Goal: Task Accomplishment & Management: Complete application form

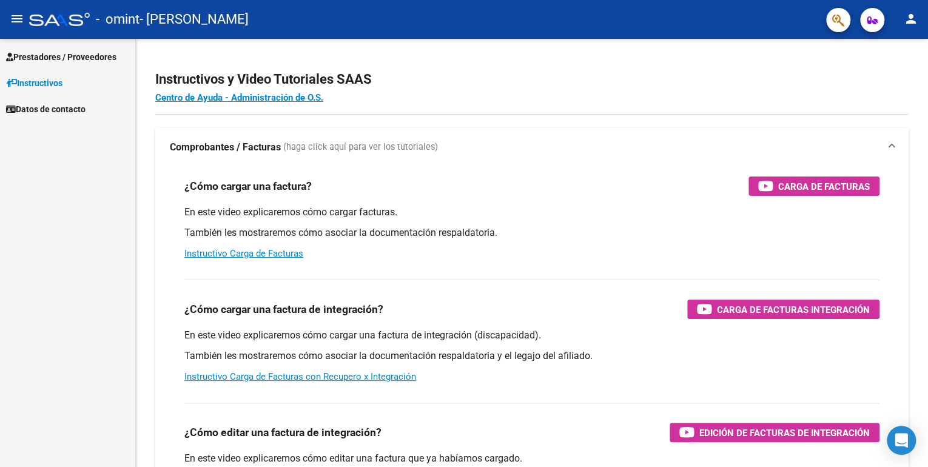
click at [78, 50] on span "Prestadores / Proveedores" at bounding box center [61, 56] width 110 height 13
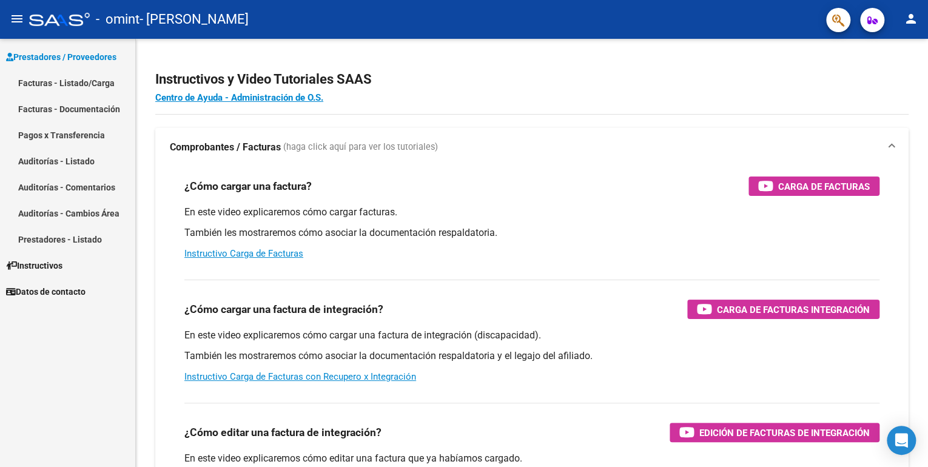
click at [58, 84] on link "Facturas - Listado/Carga" at bounding box center [67, 83] width 135 height 26
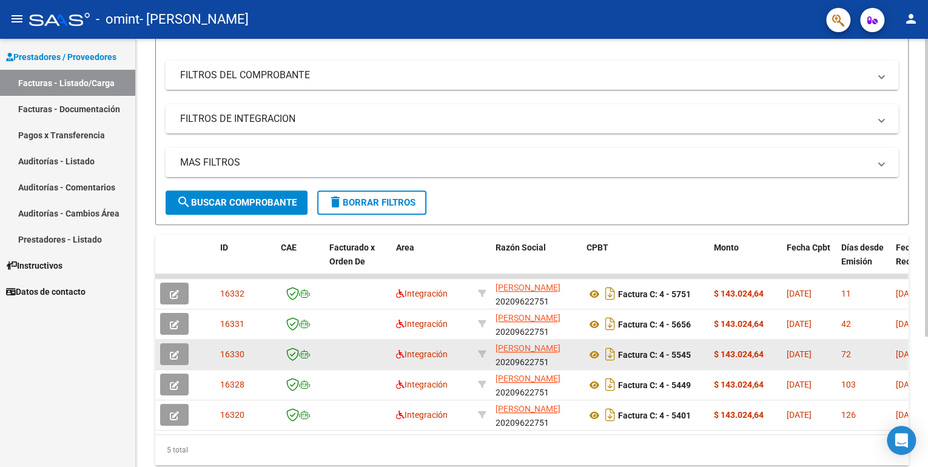
scroll to position [188, 0]
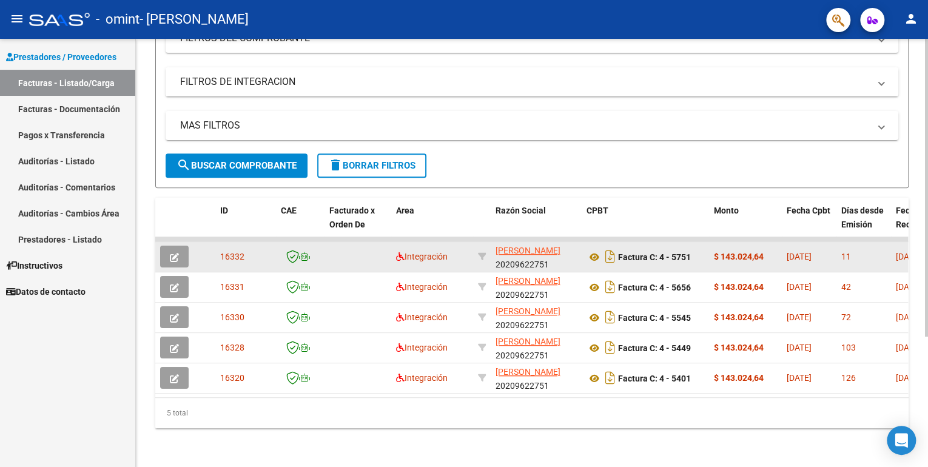
click at [177, 246] on button "button" at bounding box center [174, 257] width 29 height 22
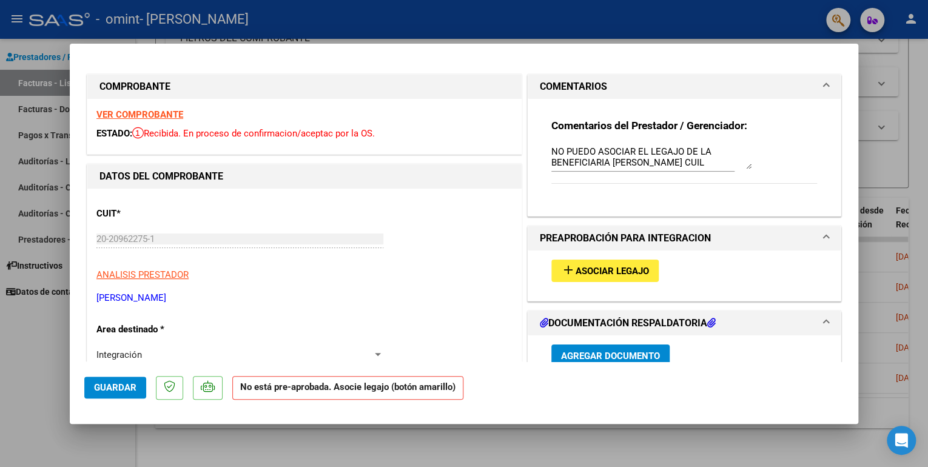
click at [595, 270] on span "Asociar Legajo" at bounding box center [612, 271] width 73 height 11
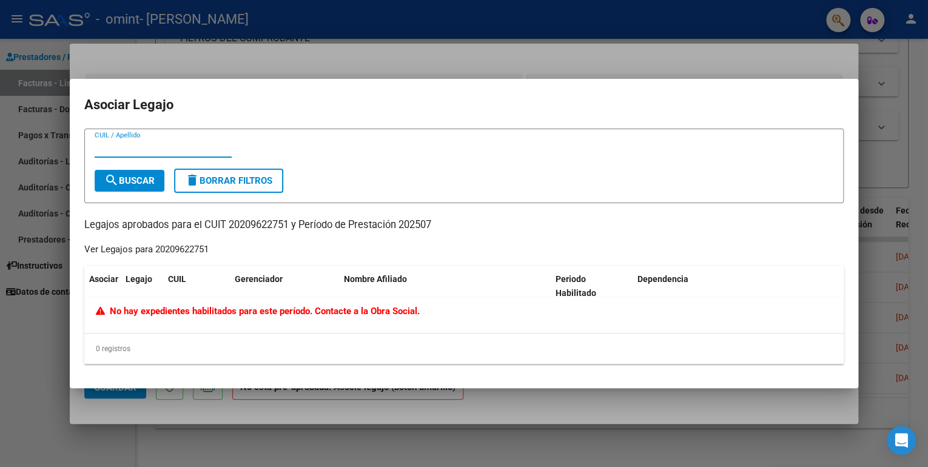
click at [145, 150] on input "CUIL / Apellido" at bounding box center [163, 148] width 137 height 11
type input "27572506156"
click at [139, 181] on span "search Buscar" at bounding box center [129, 180] width 50 height 11
click at [17, 363] on div at bounding box center [464, 233] width 928 height 467
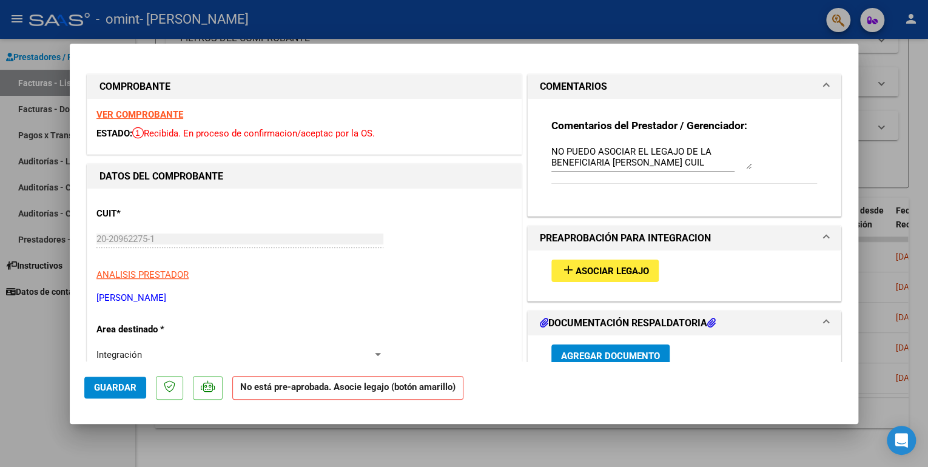
click at [493, 462] on div at bounding box center [464, 233] width 928 height 467
type input "$ 0,00"
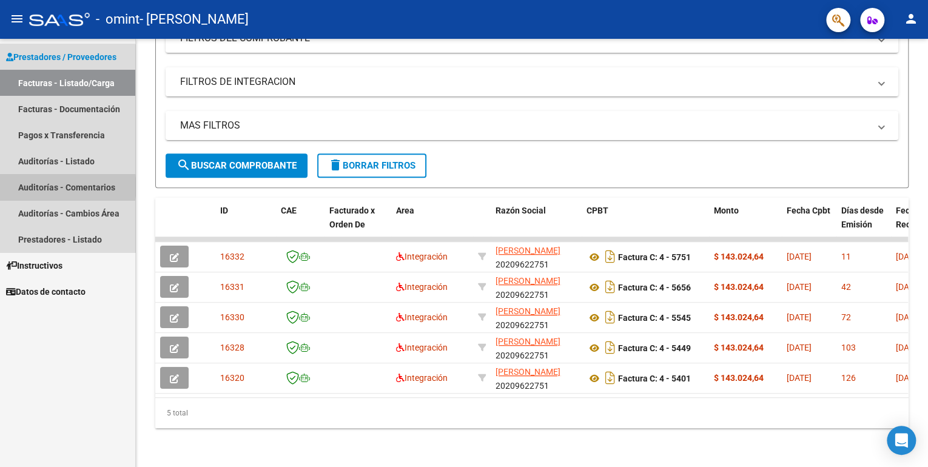
click at [63, 187] on link "Auditorías - Comentarios" at bounding box center [67, 187] width 135 height 26
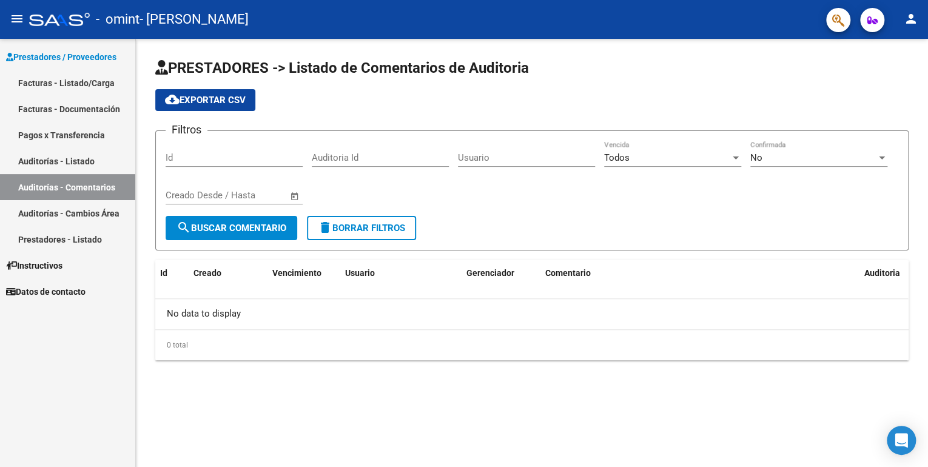
click at [904, 24] on mat-icon "person" at bounding box center [911, 19] width 15 height 15
click at [895, 50] on button "person Mi Perfil" at bounding box center [887, 50] width 74 height 29
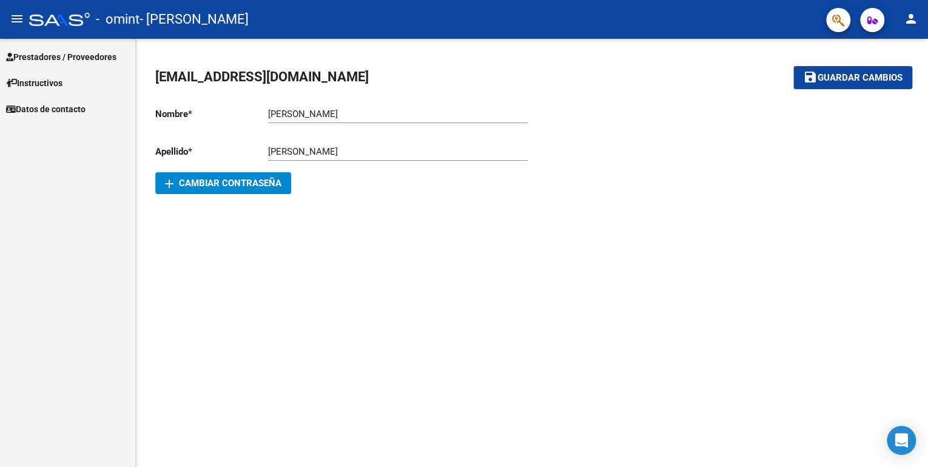
click at [914, 26] on button "person" at bounding box center [911, 19] width 24 height 24
click at [893, 81] on button "exit_to_app Salir" at bounding box center [887, 80] width 74 height 29
